Goal: Check status: Check status

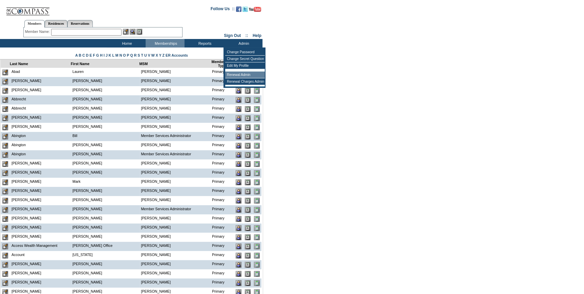
click at [241, 76] on td "Renewal Admin" at bounding box center [245, 74] width 40 height 7
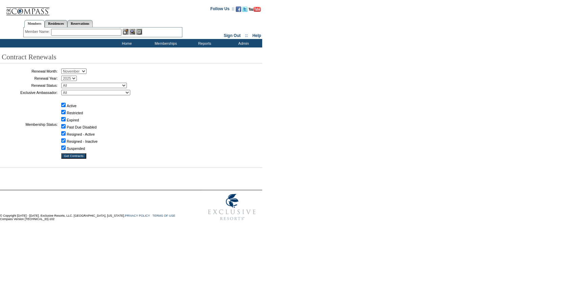
click at [74, 73] on select "January February March April May June July August September October November De…" at bounding box center [73, 70] width 25 height 5
select select "10"
click at [64, 69] on select "January February March April May June July August September October November De…" at bounding box center [73, 70] width 25 height 5
click at [98, 84] on select "All Not Started Pending Approved Election Made Election Changed No Response Man…" at bounding box center [94, 85] width 66 height 5
select select "5"
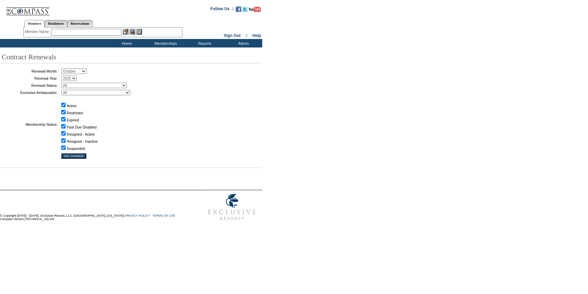
click at [64, 83] on select "All Not Started Pending Approved Election Made Election Changed No Response Man…" at bounding box center [94, 85] width 66 height 5
click at [80, 157] on input "Get Contracts" at bounding box center [73, 155] width 25 height 5
